Goal: Task Accomplishment & Management: Use online tool/utility

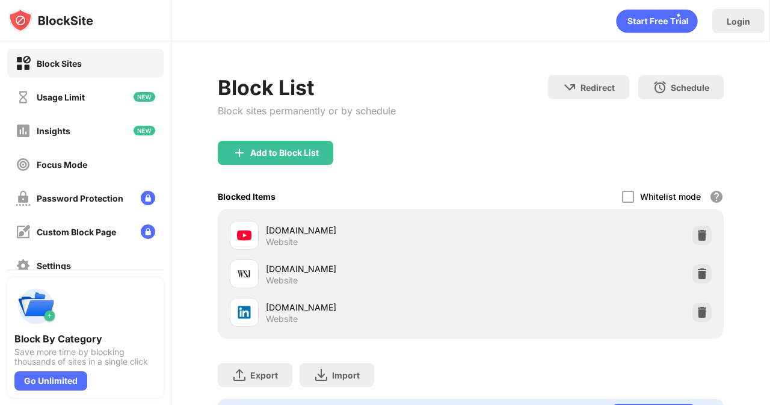
scroll to position [123, 0]
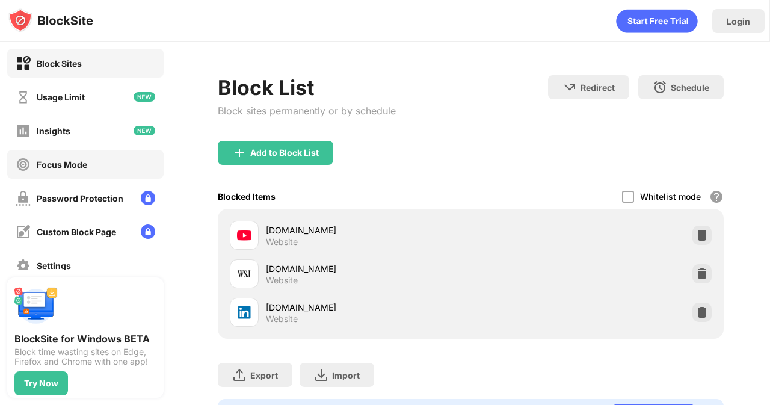
scroll to position [123, 0]
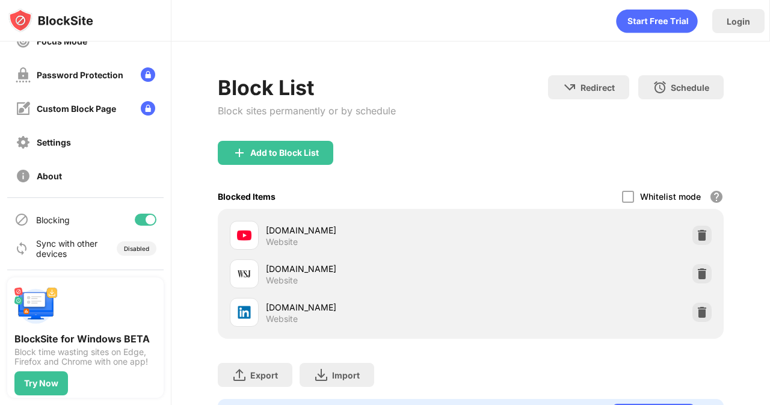
click at [146, 221] on div at bounding box center [151, 220] width 10 height 10
